Goal: Task Accomplishment & Management: Manage account settings

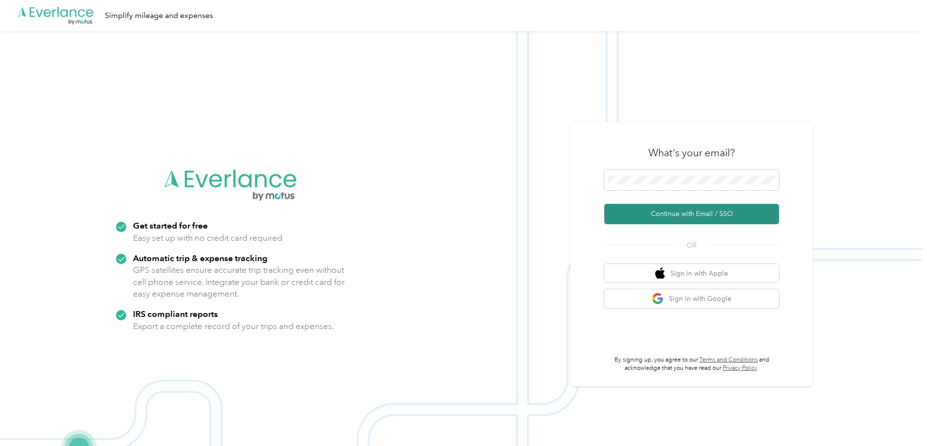
click at [676, 218] on button "Continue with Email / SSO" at bounding box center [691, 214] width 175 height 20
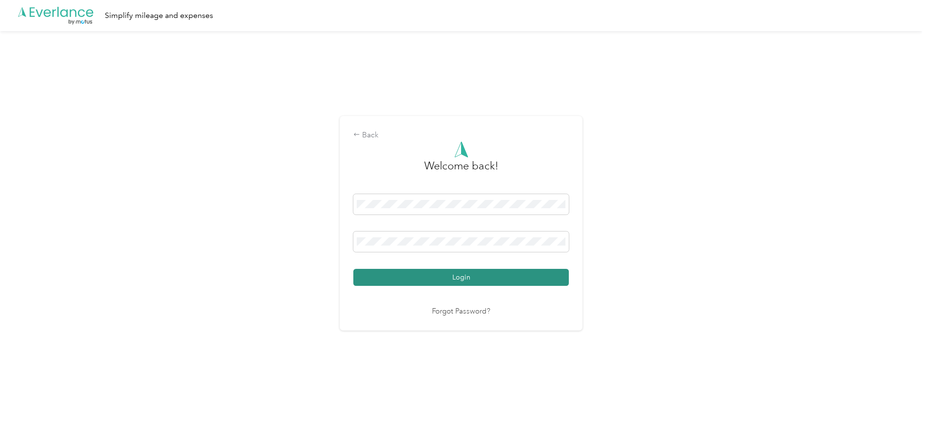
click at [458, 275] on button "Login" at bounding box center [461, 277] width 216 height 17
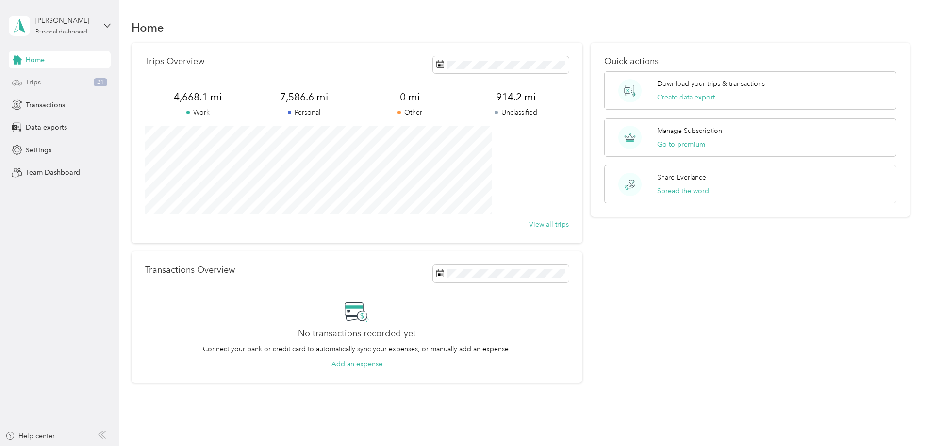
click at [34, 79] on span "Trips" at bounding box center [33, 82] width 15 height 10
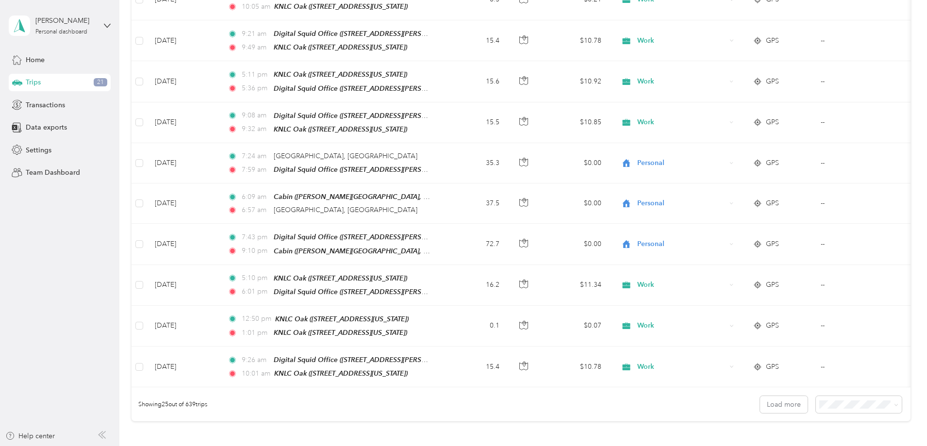
scroll to position [768, 0]
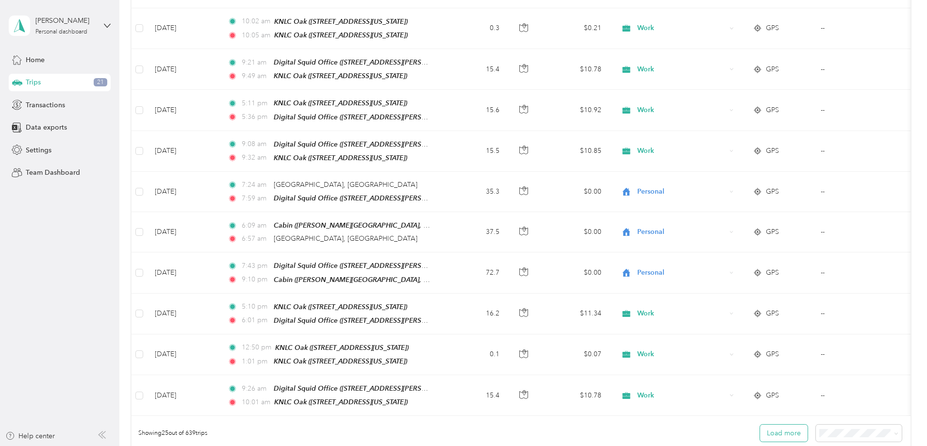
click at [760, 442] on button "Load more" at bounding box center [784, 433] width 48 height 17
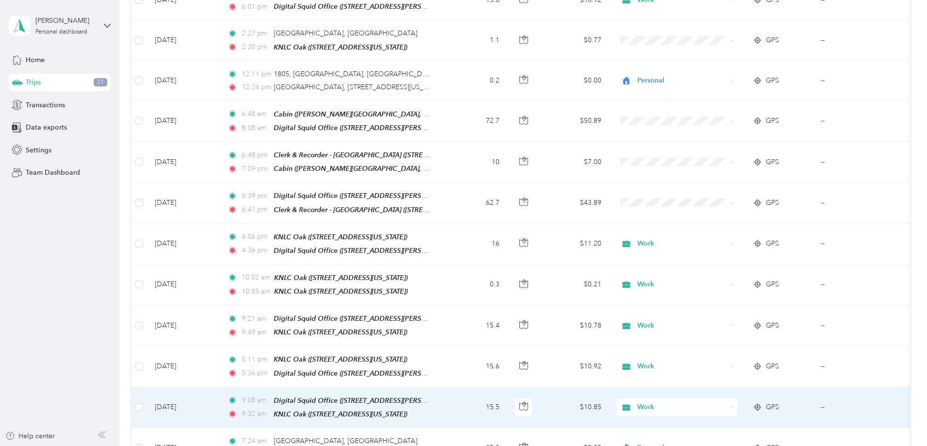
scroll to position [428, 0]
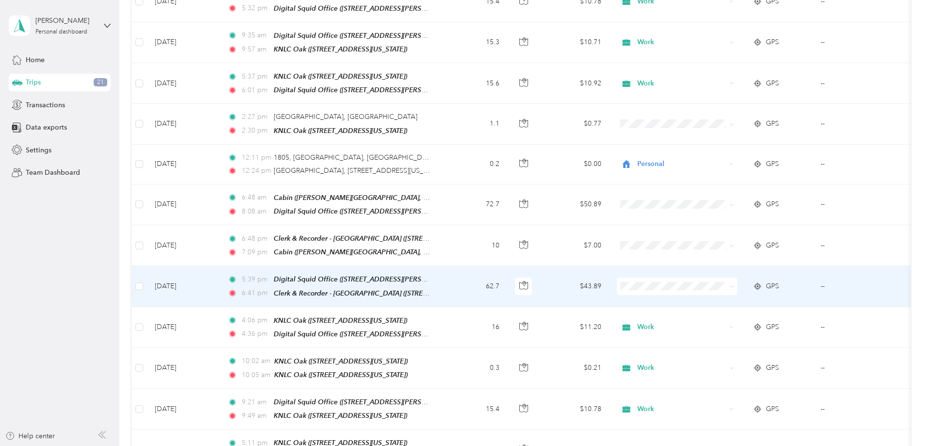
click at [719, 319] on span "Personal" at bounding box center [751, 322] width 90 height 10
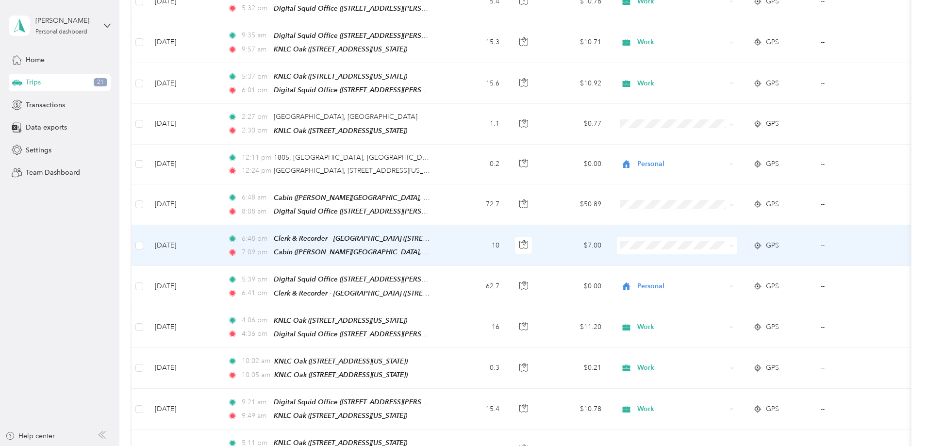
click at [731, 281] on span "Personal" at bounding box center [751, 281] width 90 height 10
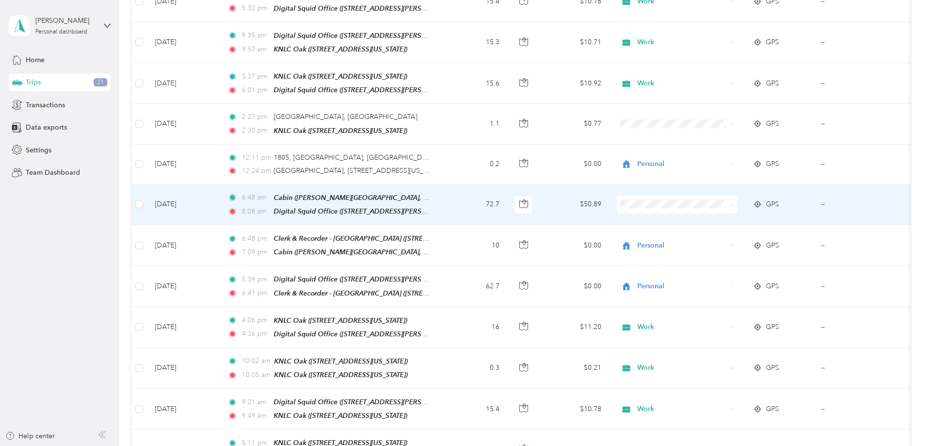
click at [719, 237] on span "Personal" at bounding box center [751, 235] width 90 height 10
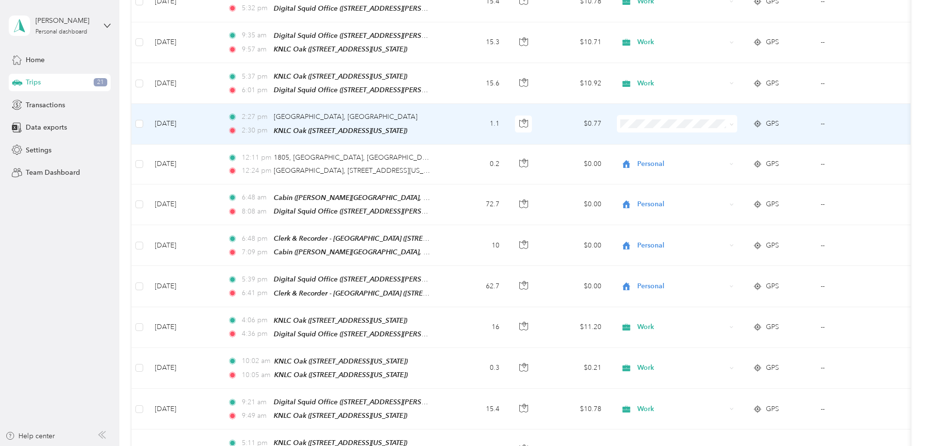
click at [719, 159] on li "Personal" at bounding box center [742, 159] width 120 height 17
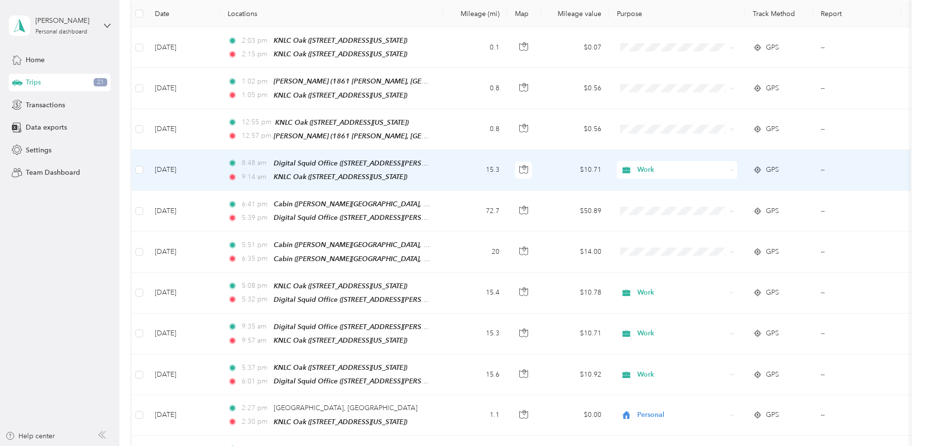
scroll to position [185, 0]
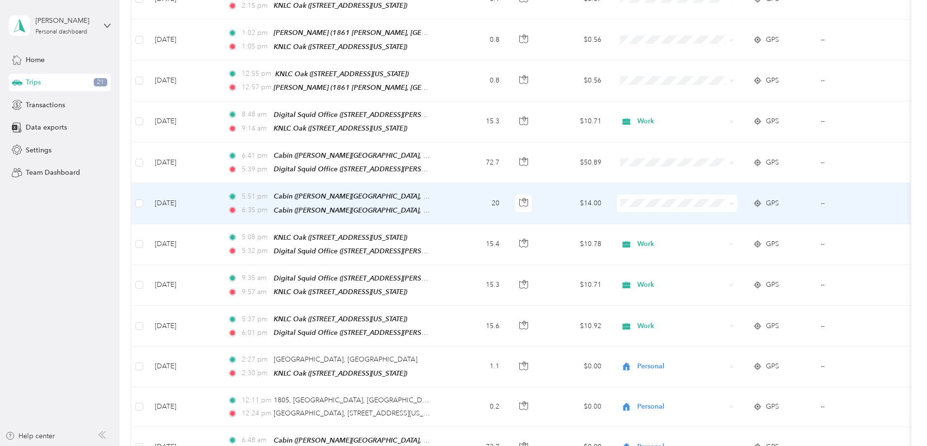
click at [715, 238] on span "Personal" at bounding box center [751, 234] width 90 height 10
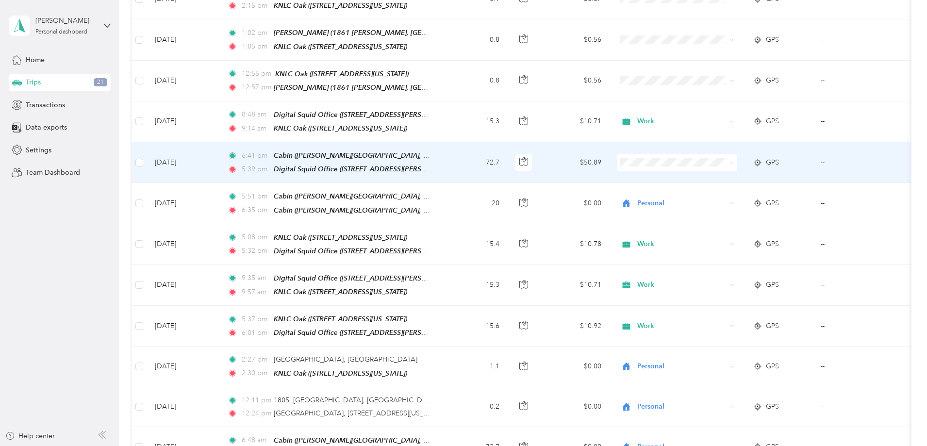
click at [714, 198] on span "Personal" at bounding box center [751, 198] width 90 height 10
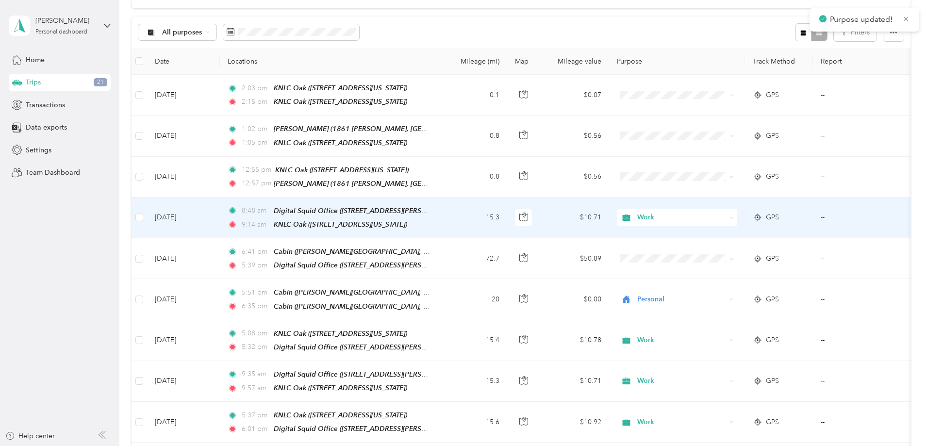
scroll to position [88, 0]
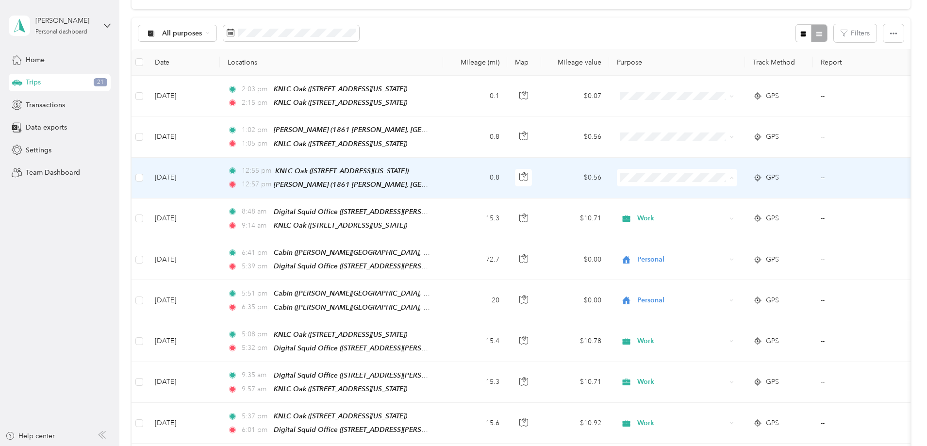
click at [722, 194] on span "Work" at bounding box center [751, 196] width 90 height 10
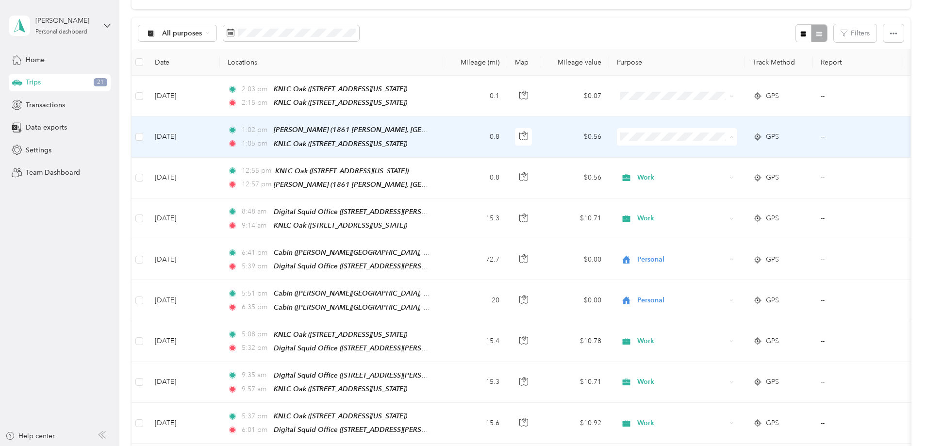
click at [714, 157] on li "Work" at bounding box center [742, 155] width 120 height 17
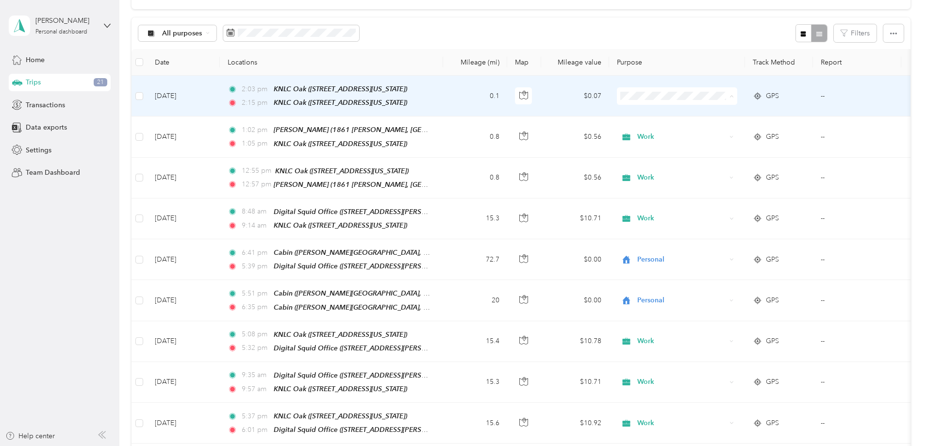
click at [707, 114] on span "Work" at bounding box center [751, 114] width 90 height 10
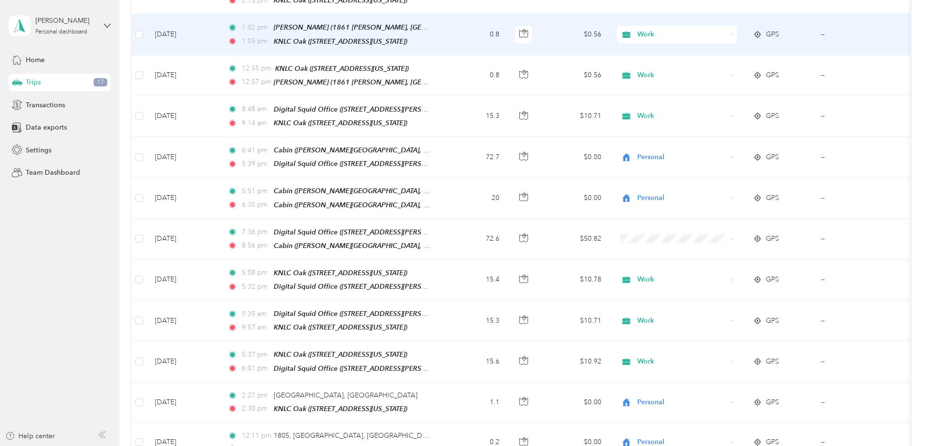
scroll to position [194, 0]
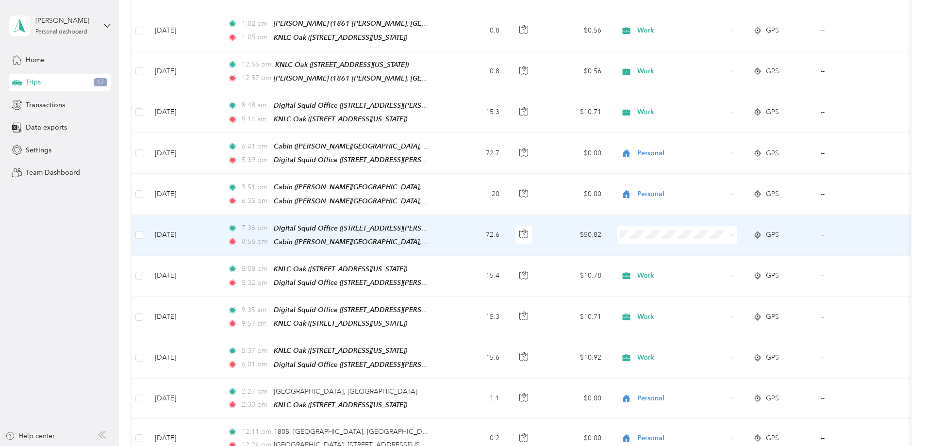
click at [721, 268] on span "Personal" at bounding box center [751, 266] width 90 height 10
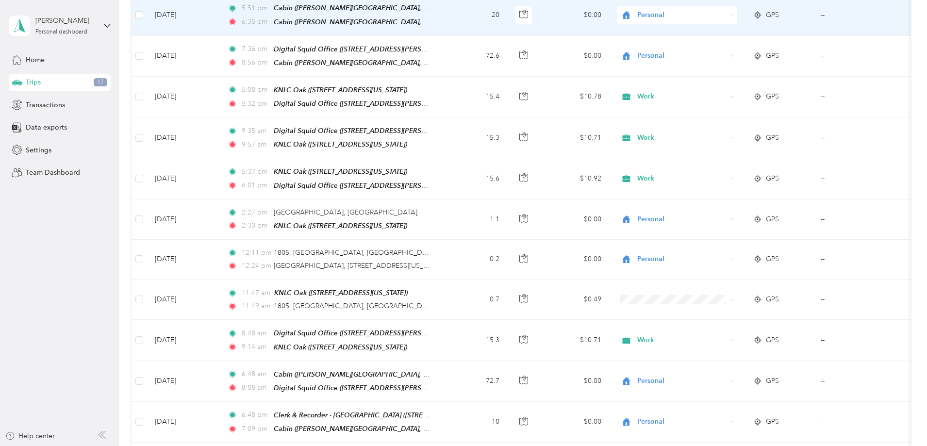
scroll to position [388, 0]
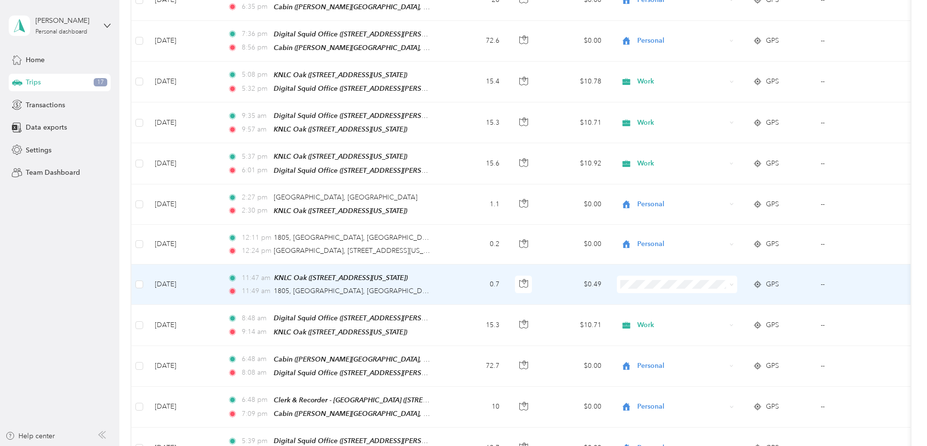
click at [711, 276] on span at bounding box center [677, 284] width 120 height 17
click at [704, 301] on span "Work" at bounding box center [741, 303] width 107 height 10
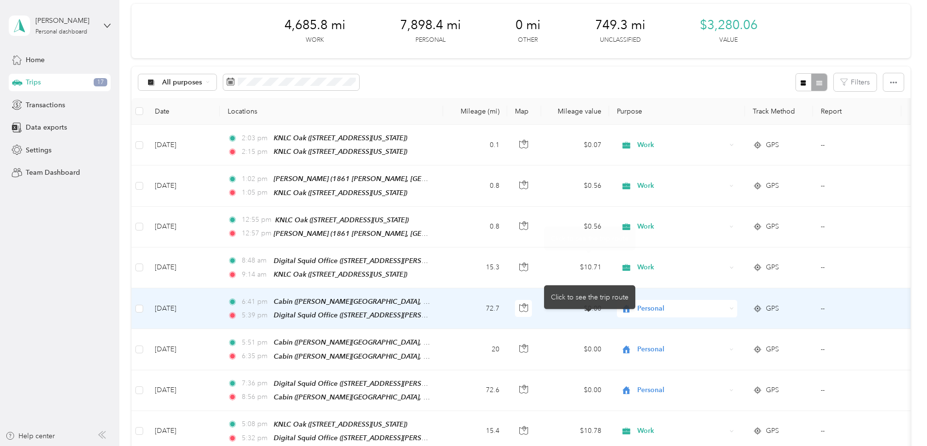
scroll to position [0, 0]
